Goal: Task Accomplishment & Management: Complete application form

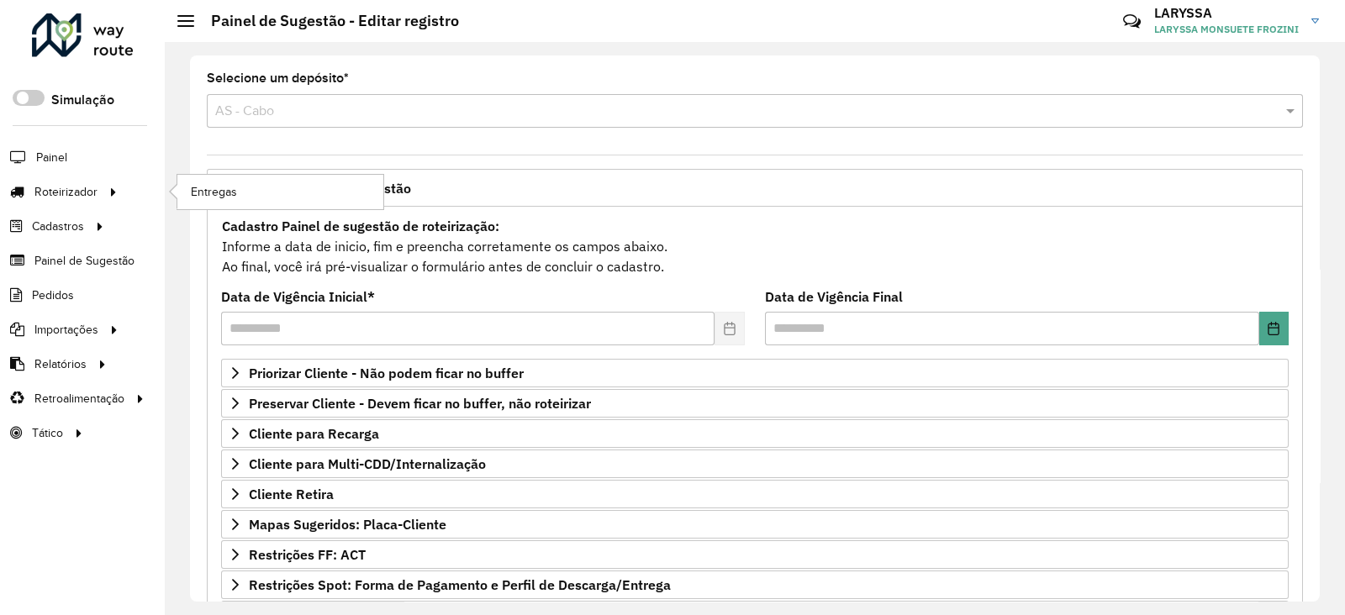
scroll to position [140, 0]
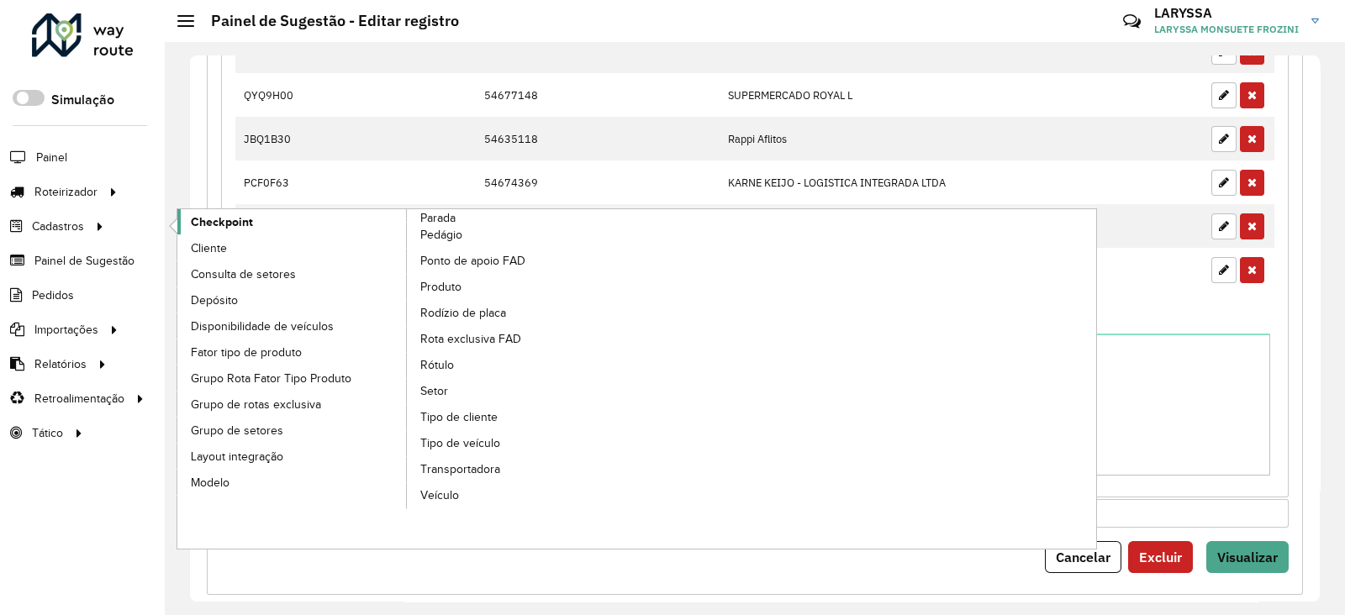
click at [256, 219] on link "Checkpoint" at bounding box center [292, 221] width 230 height 25
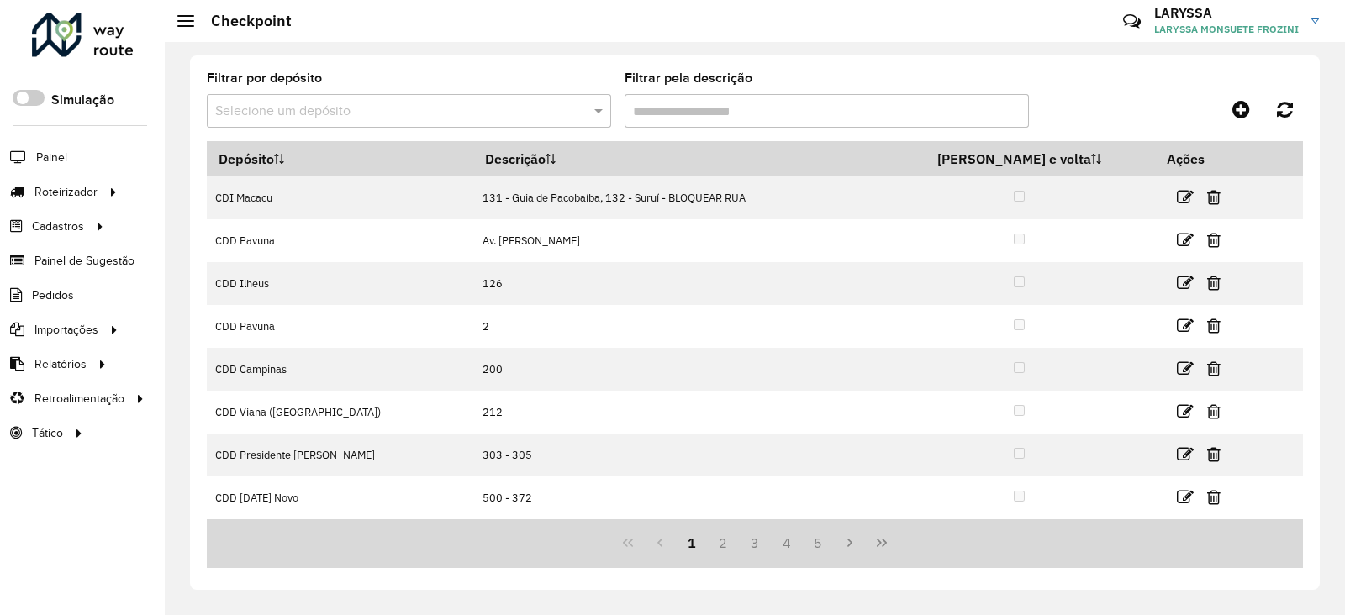
click at [415, 110] on input "text" at bounding box center [392, 112] width 354 height 20
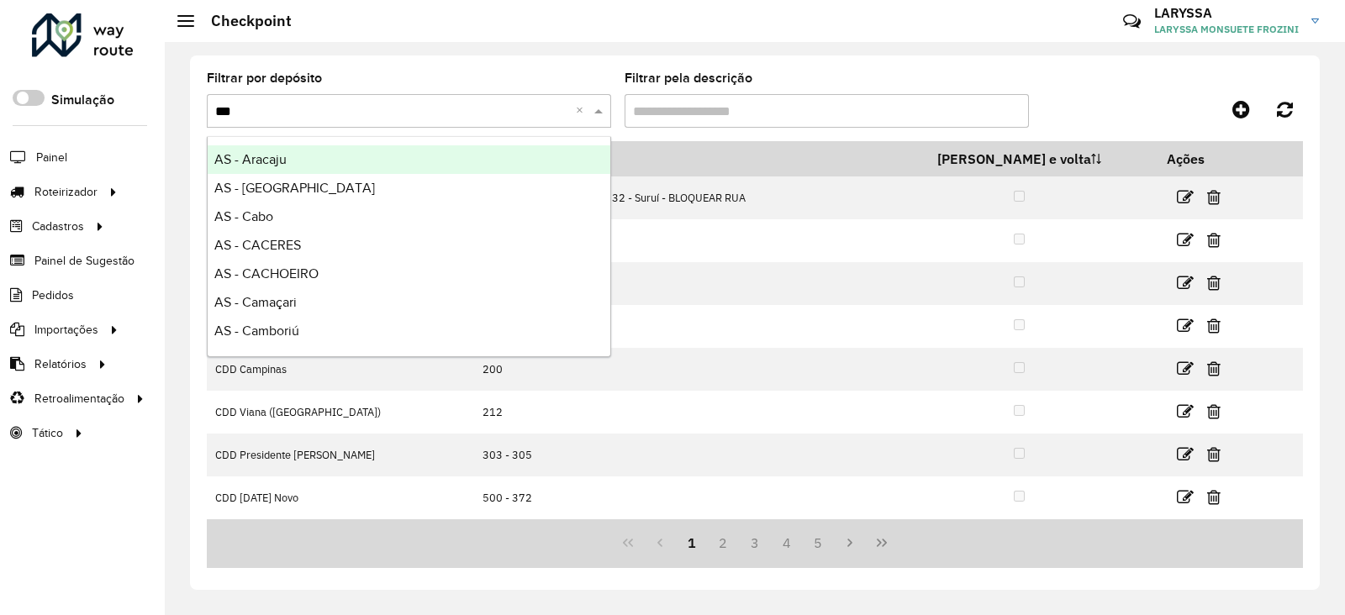
type input "****"
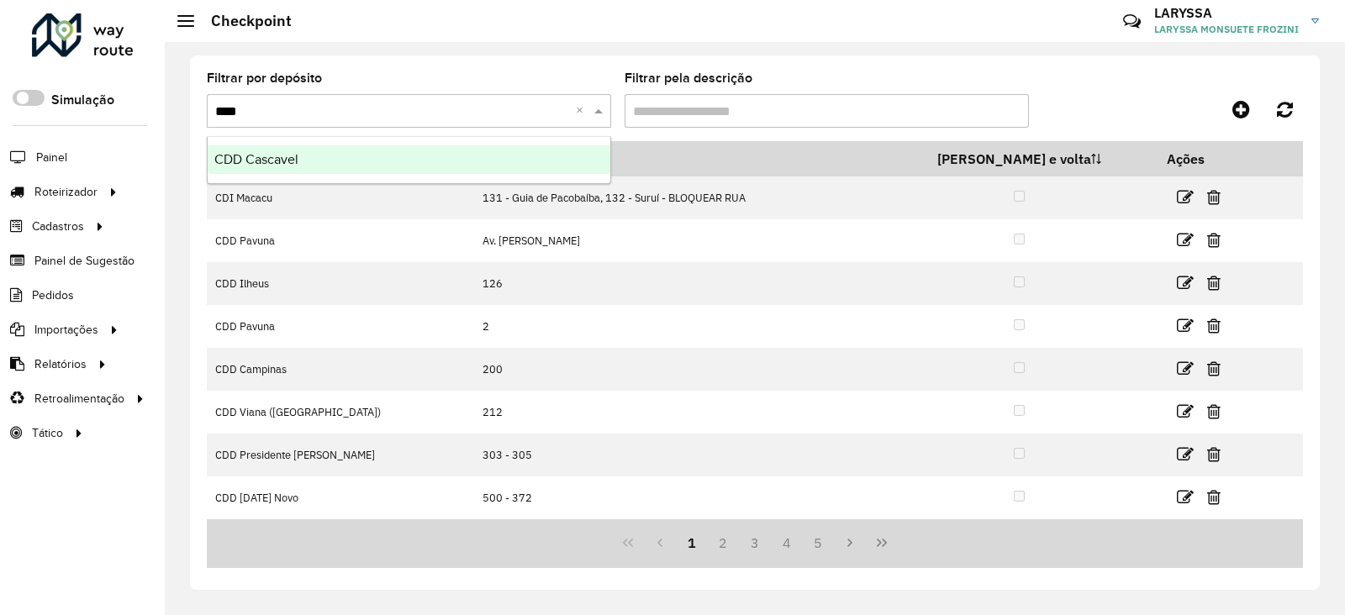
click at [398, 166] on div "CDD Cascavel" at bounding box center [409, 159] width 403 height 29
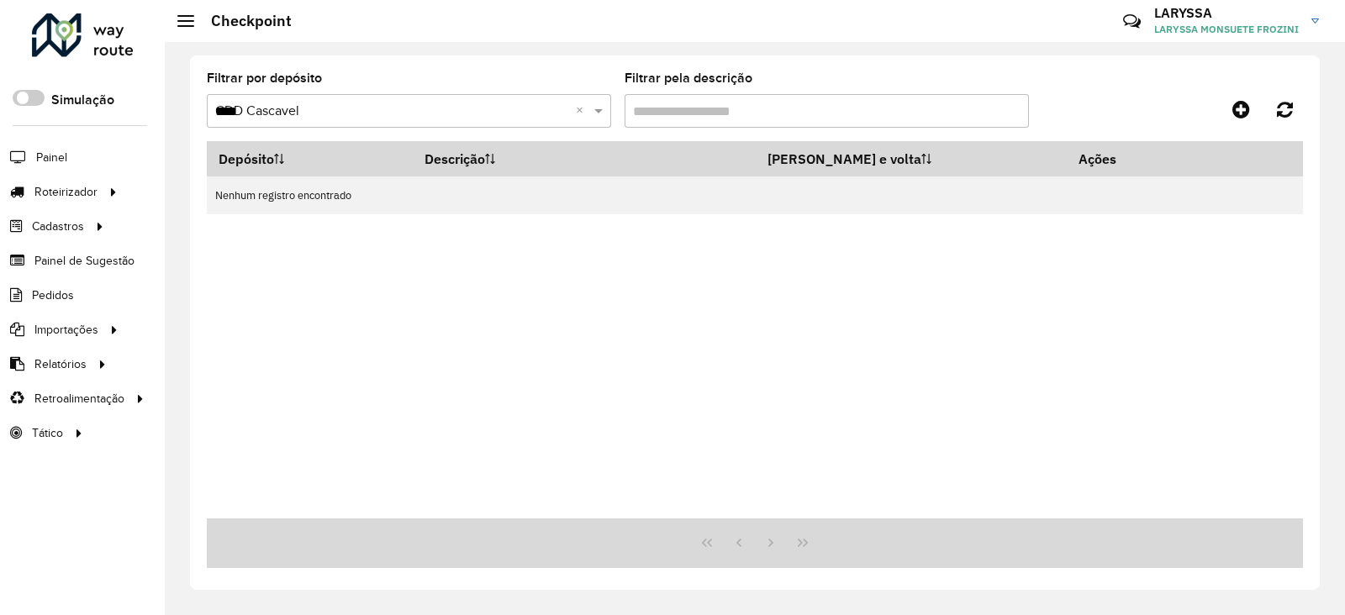
click at [352, 119] on input "****" at bounding box center [392, 112] width 354 height 20
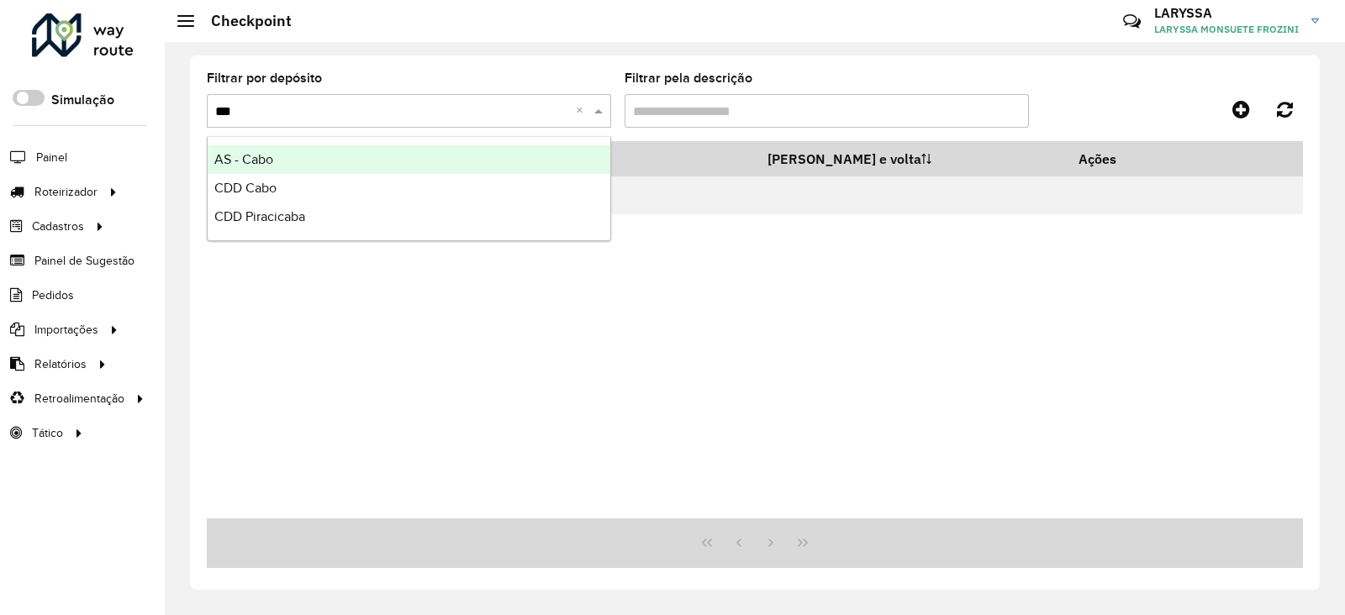
type input "****"
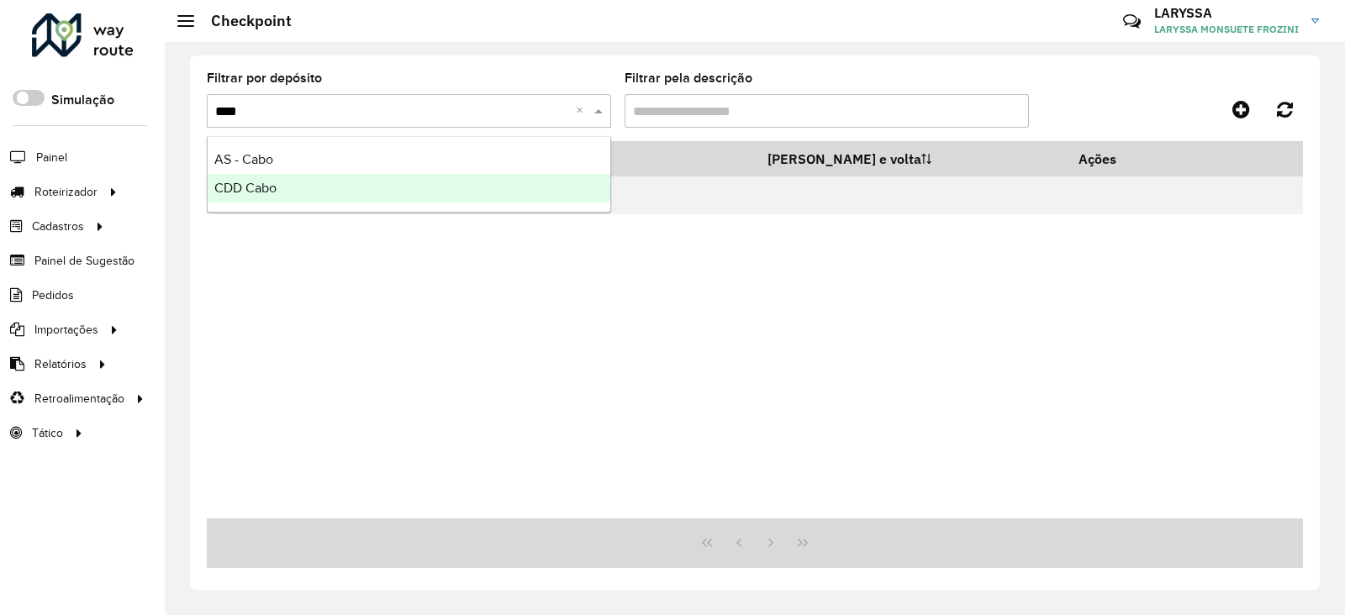
click at [372, 177] on div "CDD Cabo" at bounding box center [409, 188] width 403 height 29
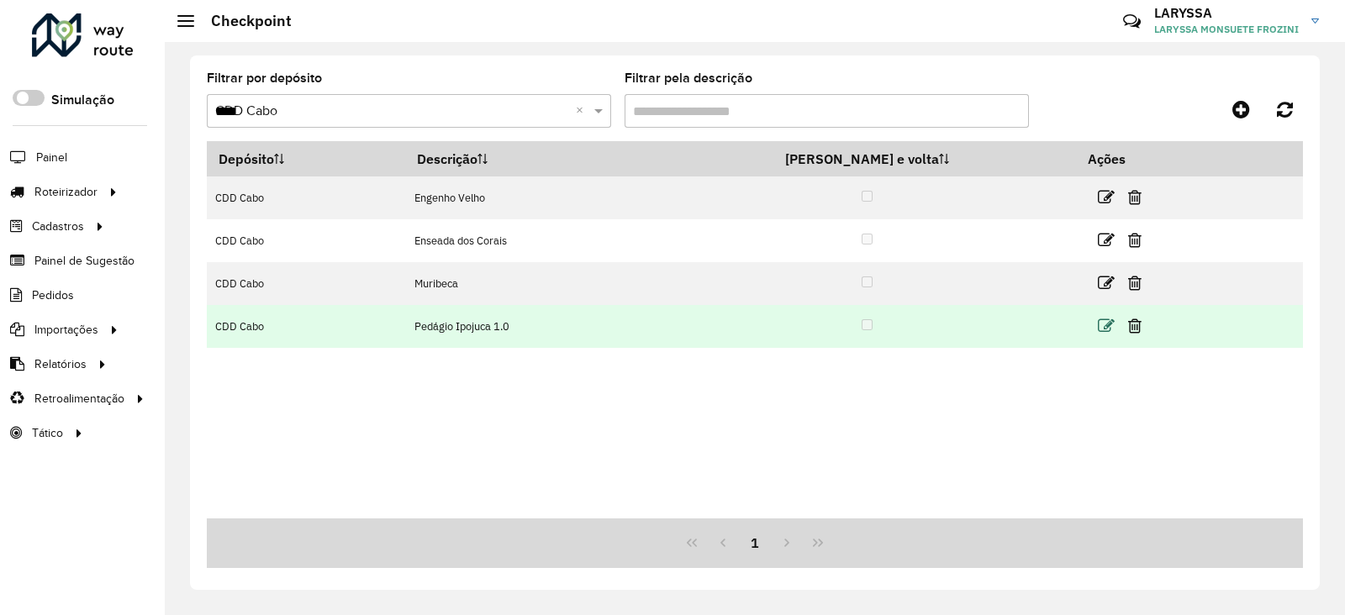
click at [1098, 325] on icon at bounding box center [1106, 326] width 17 height 17
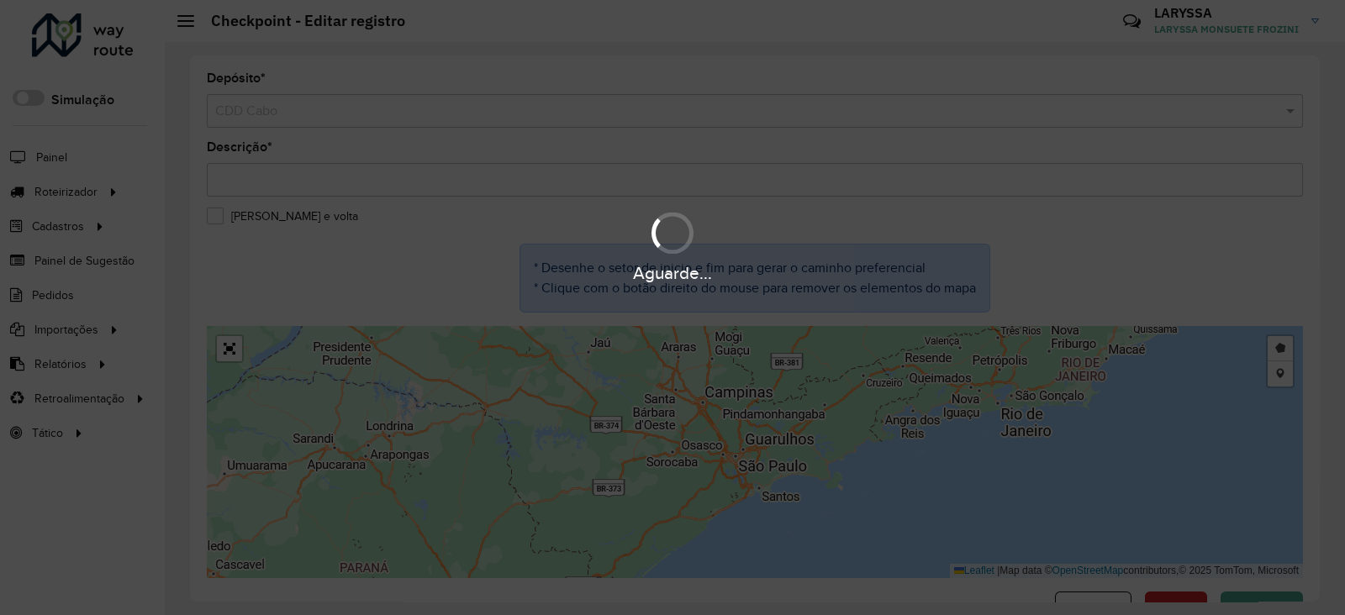
drag, startPoint x: 705, startPoint y: 457, endPoint x: 563, endPoint y: 549, distance: 169.0
click at [548, 577] on div "Aguarde..." at bounding box center [672, 307] width 1345 height 615
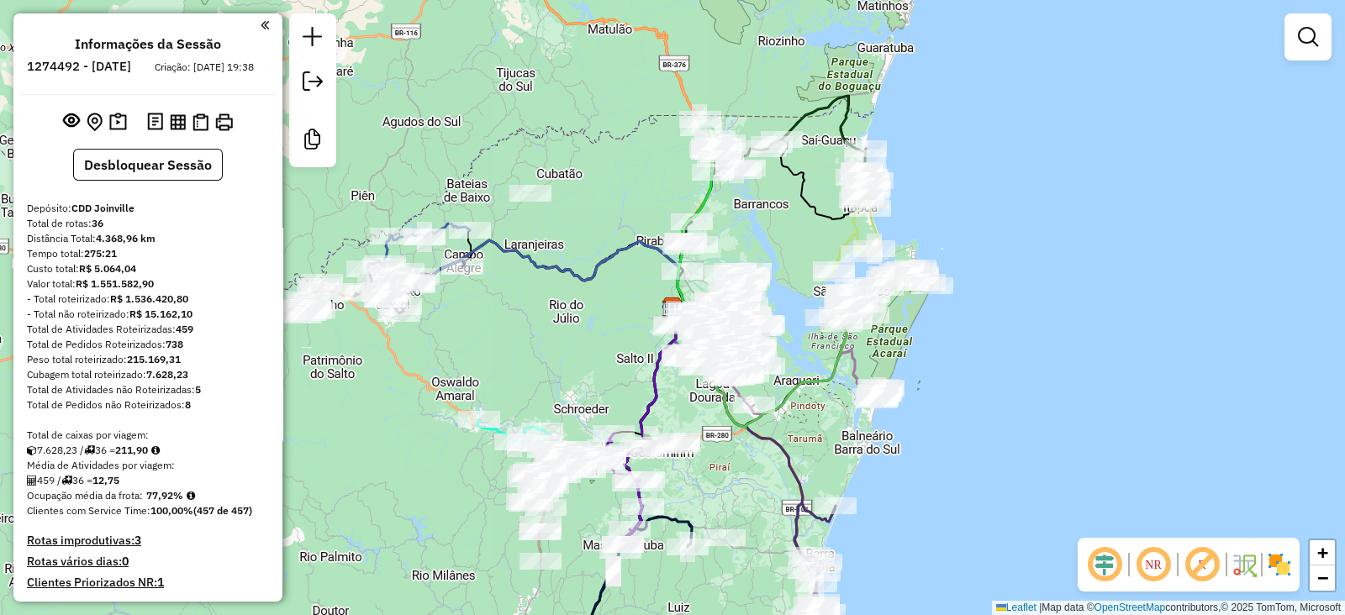
scroll to position [3922, 0]
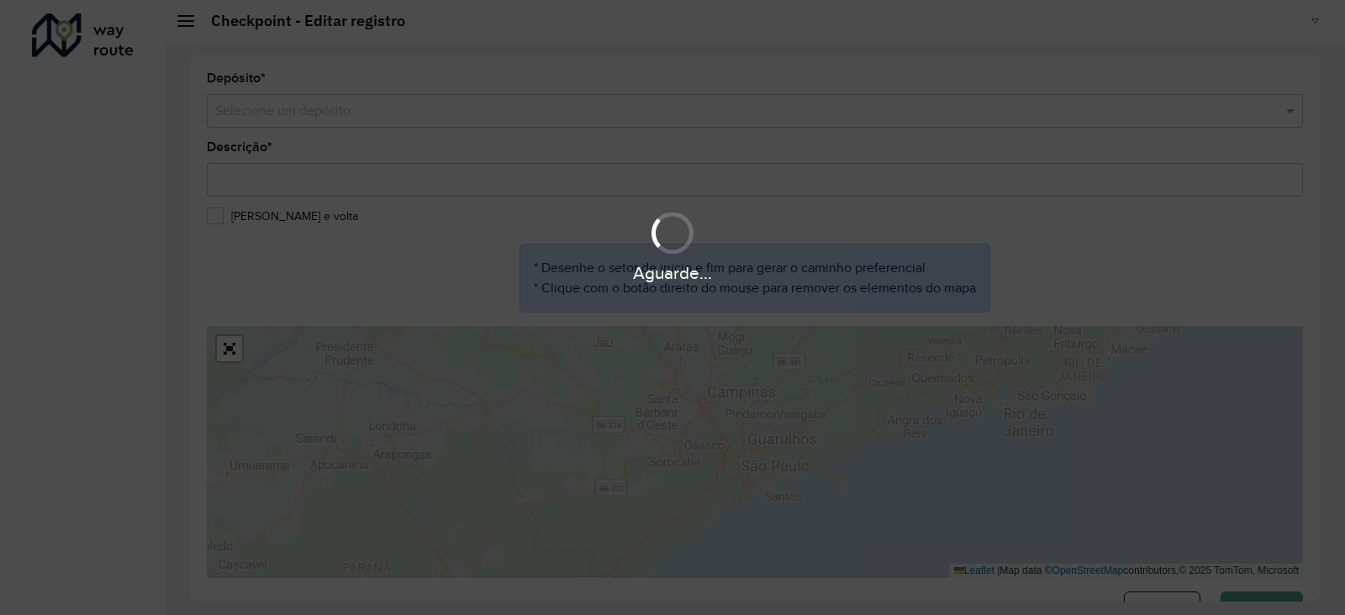
type input "**********"
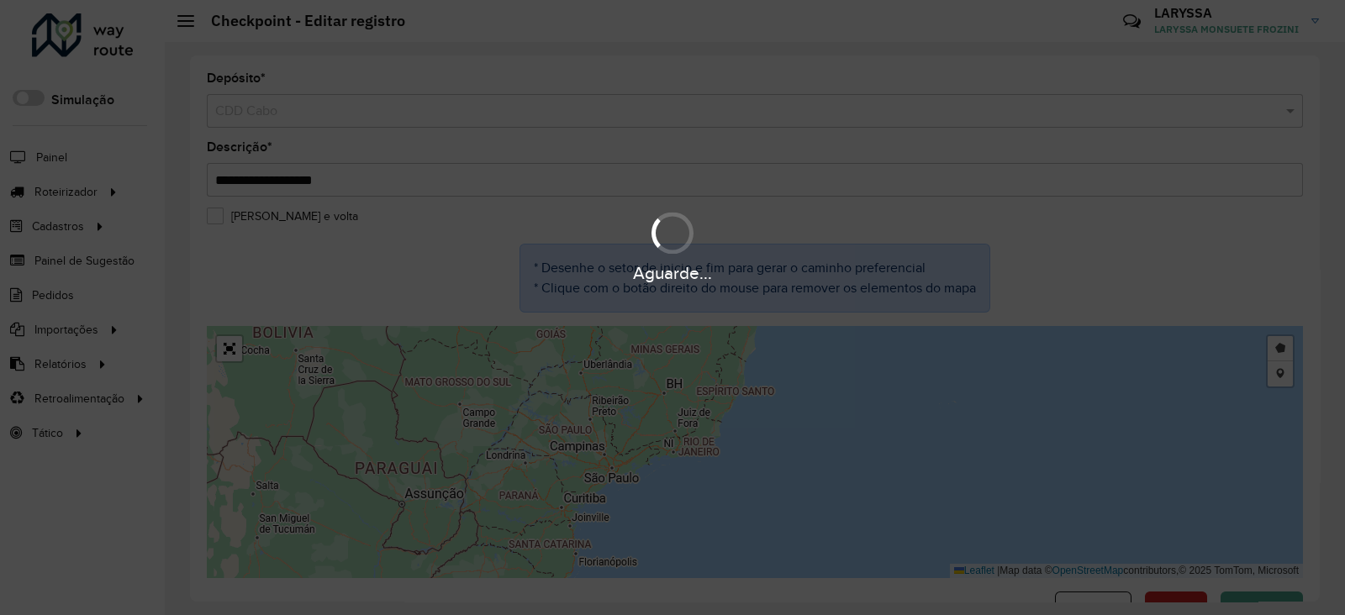
click at [673, 422] on div "Aguarde..." at bounding box center [672, 307] width 1345 height 615
drag, startPoint x: 751, startPoint y: 407, endPoint x: 732, endPoint y: 552, distance: 146.7
click at [732, 552] on div "Aguarde..." at bounding box center [672, 307] width 1345 height 615
drag, startPoint x: 727, startPoint y: 451, endPoint x: 732, endPoint y: 528, distance: 76.7
click at [728, 552] on div "Aguarde..." at bounding box center [672, 307] width 1345 height 615
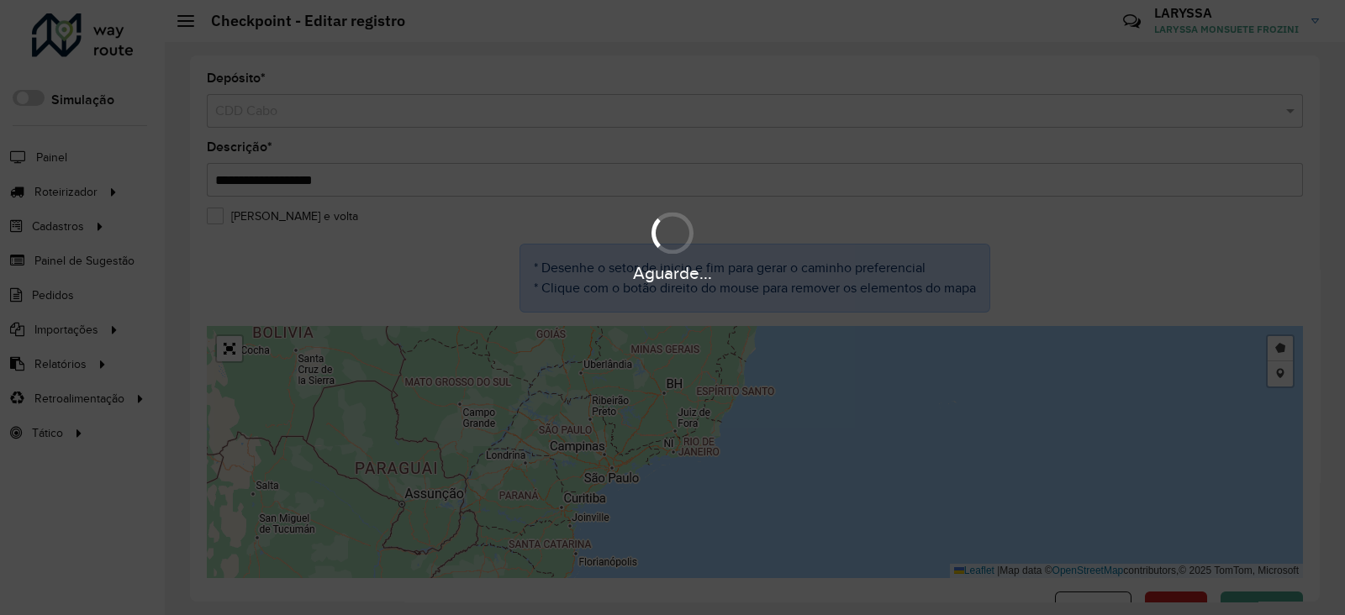
drag, startPoint x: 751, startPoint y: 376, endPoint x: 748, endPoint y: 514, distance: 138.7
click at [748, 514] on div "Aguarde..." at bounding box center [672, 307] width 1345 height 615
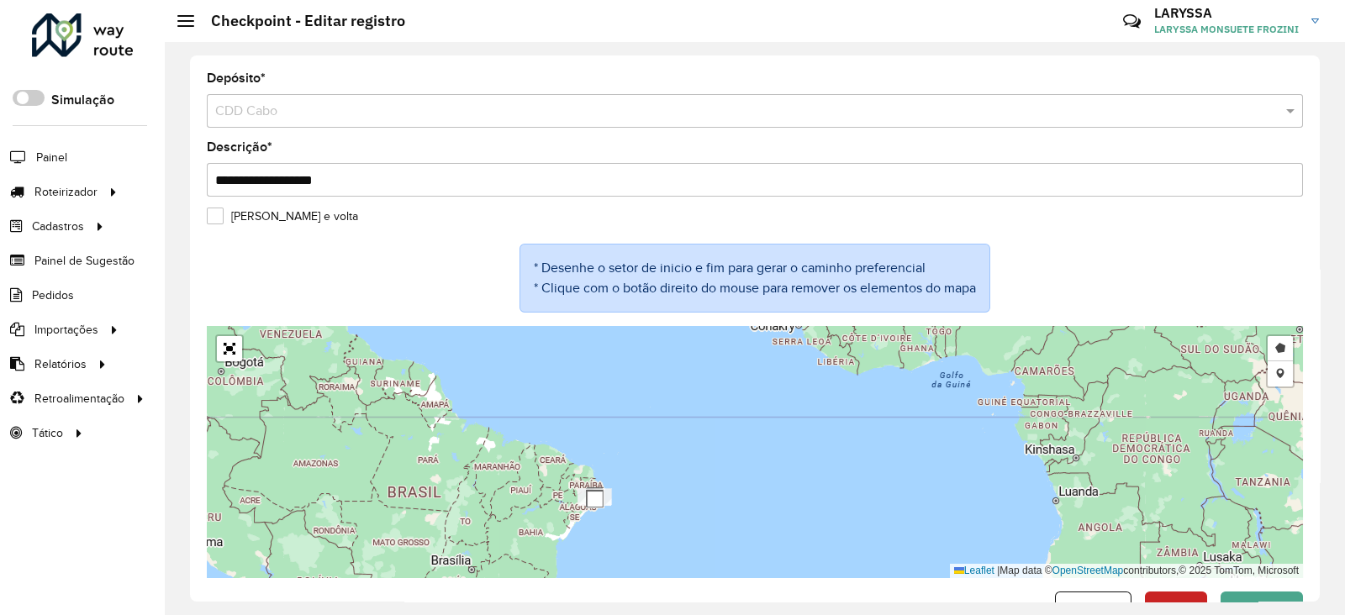
drag, startPoint x: 635, startPoint y: 466, endPoint x: 545, endPoint y: 645, distance: 200.0
click at [545, 614] on html "Aguarde... Pop-up bloqueado! Seu navegador bloqueou automáticamente a abertura …" at bounding box center [672, 307] width 1345 height 615
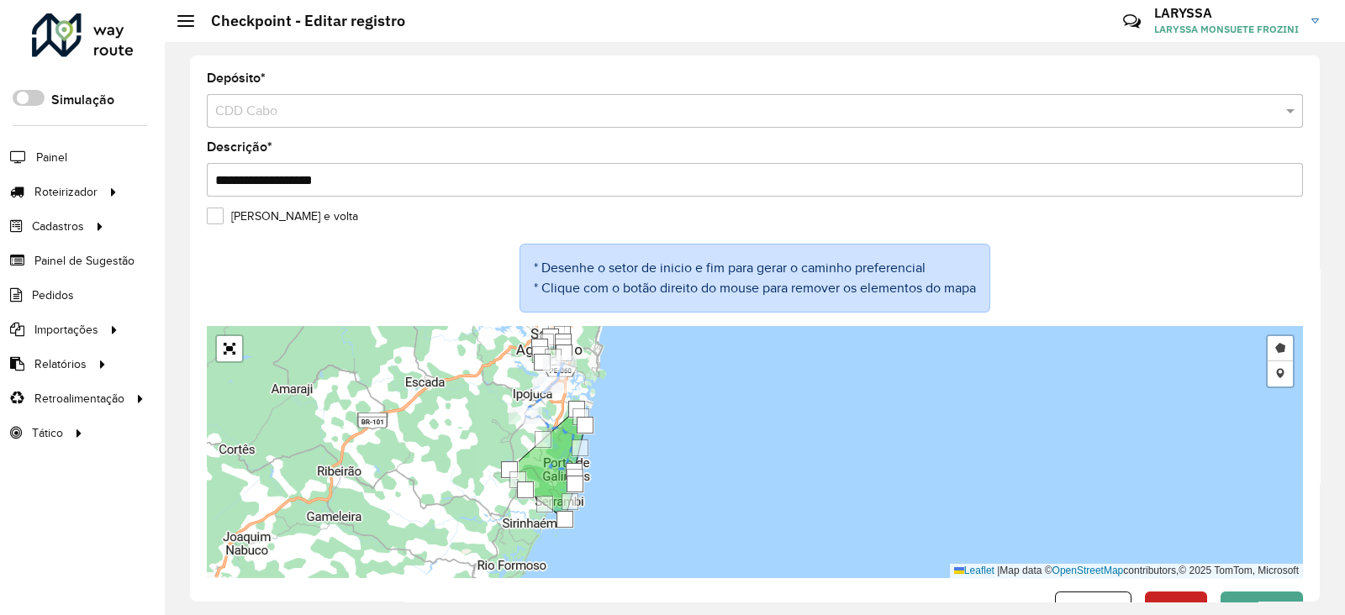
drag, startPoint x: 605, startPoint y: 440, endPoint x: 617, endPoint y: 405, distance: 37.2
click at [617, 405] on div "Desenhar setor Adicionar checkpoint Leaflet | Map data © OpenStreetMap contribu…" at bounding box center [755, 452] width 1096 height 252
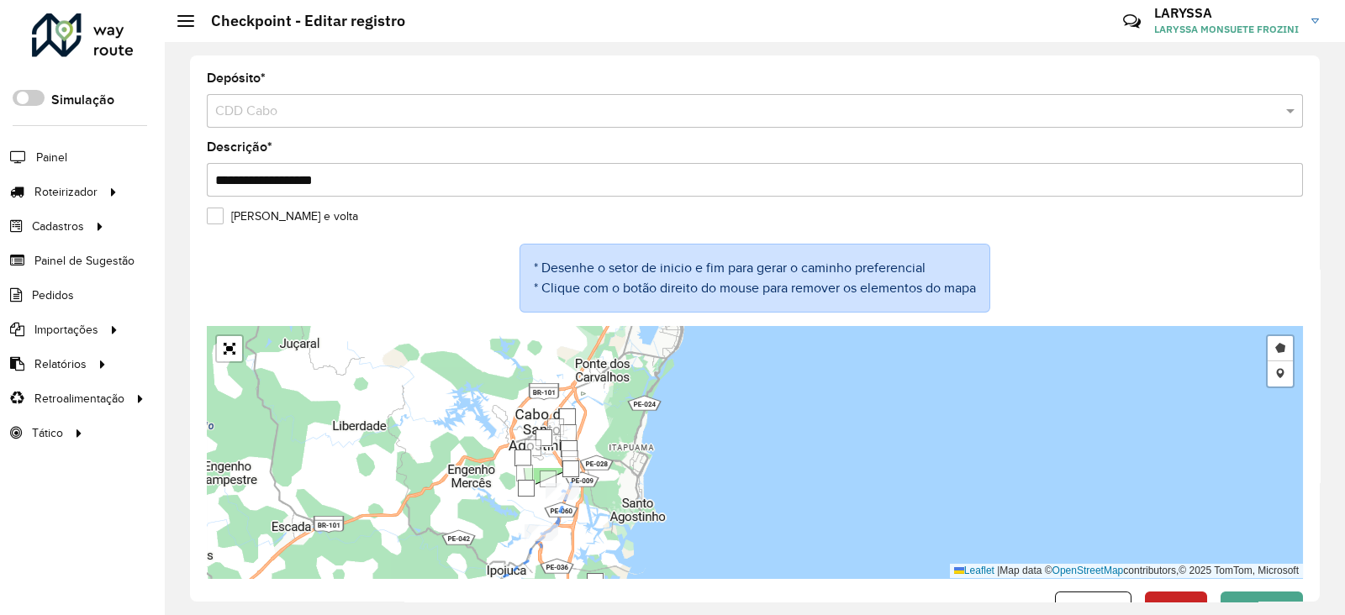
drag, startPoint x: 588, startPoint y: 382, endPoint x: 593, endPoint y: 551, distance: 169.0
click at [593, 551] on div "Desenhar setor Adicionar checkpoint Leaflet | Map data © OpenStreetMap contribu…" at bounding box center [755, 452] width 1096 height 252
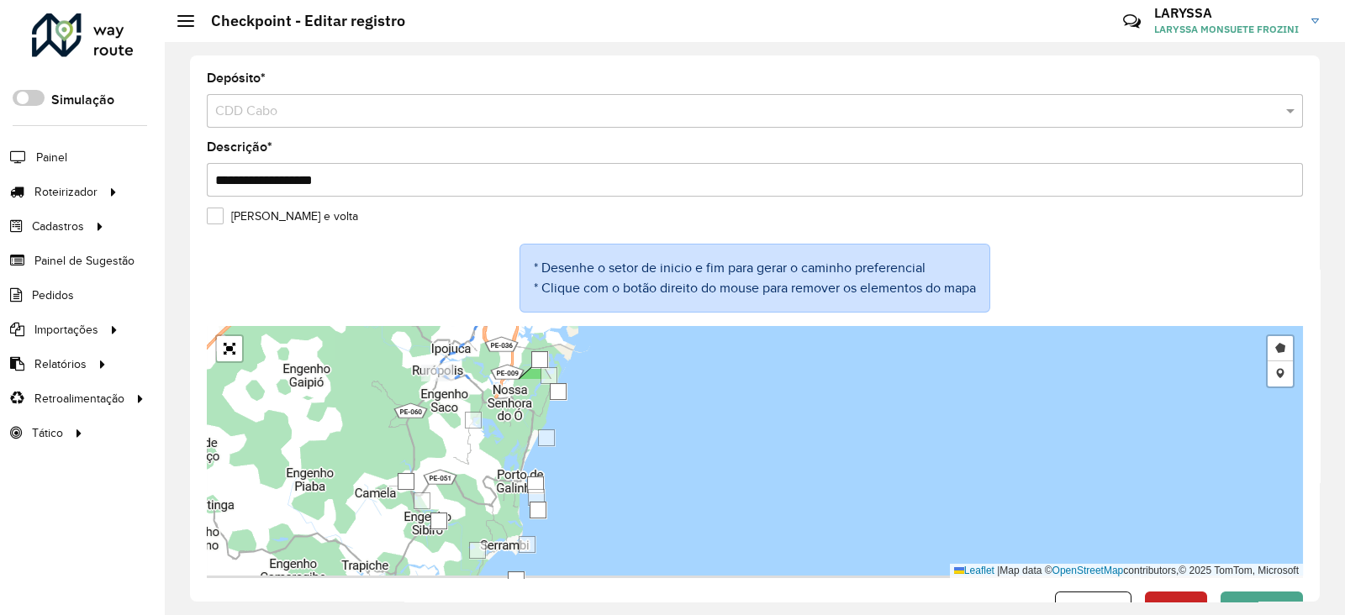
drag, startPoint x: 593, startPoint y: 551, endPoint x: 538, endPoint y: 315, distance: 241.8
click at [538, 315] on formly-group "**********" at bounding box center [755, 325] width 1096 height 506
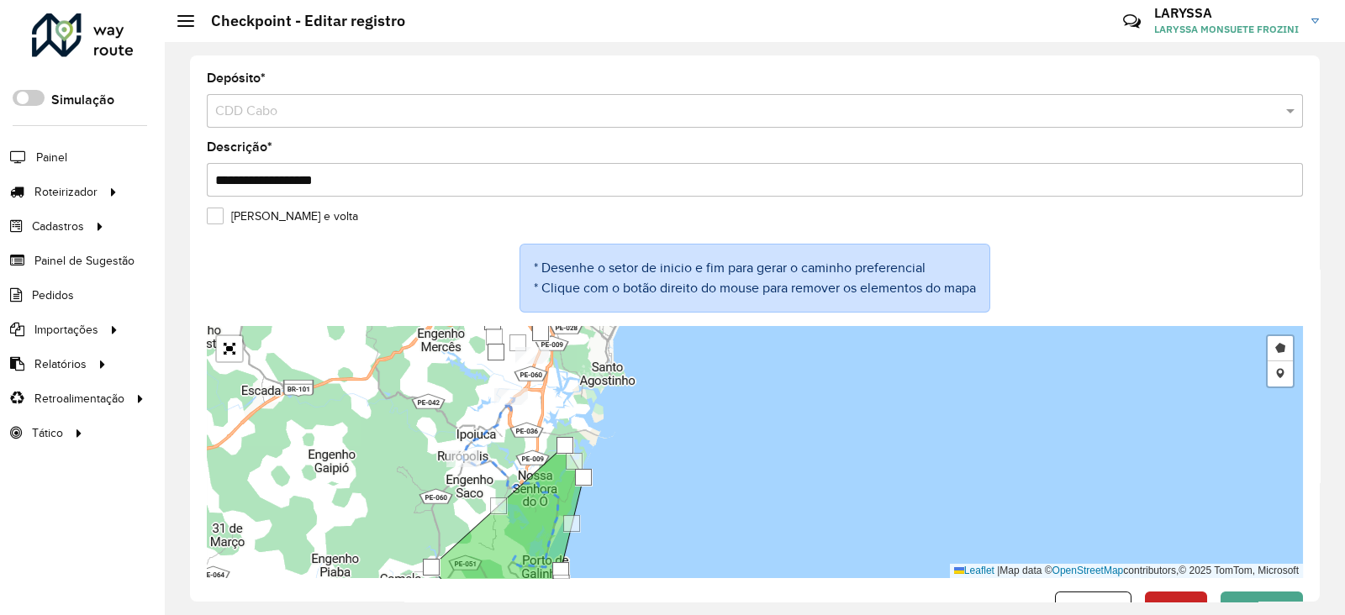
drag, startPoint x: 643, startPoint y: 432, endPoint x: 668, endPoint y: 529, distance: 99.9
click at [668, 529] on div "Desenhar setor Adicionar checkpoint Leaflet | Map data © OpenStreetMap contribu…" at bounding box center [755, 452] width 1096 height 252
click at [1097, 596] on button "Cancelar" at bounding box center [1093, 608] width 76 height 32
